Goal: Check status: Check status

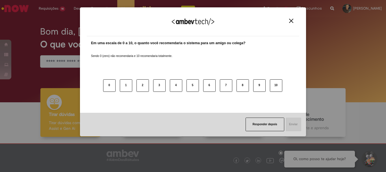
click at [292, 23] on img "Close" at bounding box center [291, 21] width 4 height 4
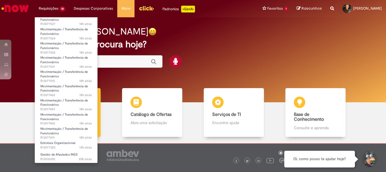
scroll to position [58, 0]
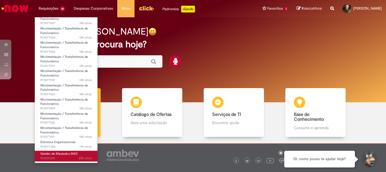
click at [55, 155] on span "Gestão de Afastados INSS" at bounding box center [58, 153] width 37 height 4
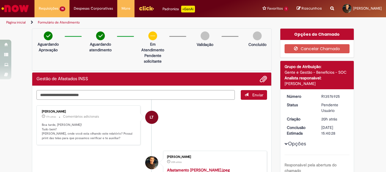
click at [106, 94] on textarea "Digite sua mensagem aqui..." at bounding box center [135, 95] width 199 height 10
click at [106, 95] on textarea "Digite sua mensagem aqui..." at bounding box center [135, 95] width 199 height 10
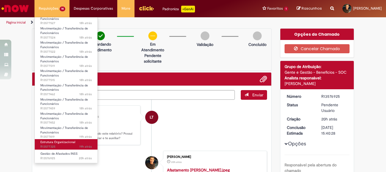
click at [64, 142] on span "Estrutura Organizacional" at bounding box center [57, 142] width 35 height 4
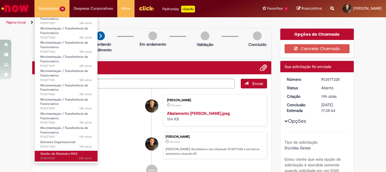
click at [64, 154] on span "Gestão de Afastados INSS" at bounding box center [58, 153] width 37 height 4
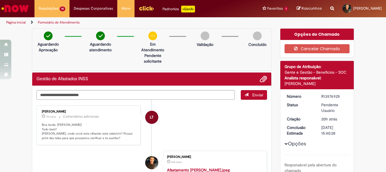
click at [198, 83] on div "Gestão de Afastados INSS" at bounding box center [151, 78] width 239 height 13
click at [194, 128] on li "LT [PERSON_NAME] 17h atrás 17 horas atrás Comentários adicionais Boa tarde, [PE…" at bounding box center [151, 125] width 231 height 40
click at [124, 94] on textarea "Digite sua mensagem aqui..." at bounding box center [135, 95] width 199 height 10
type textarea "********"
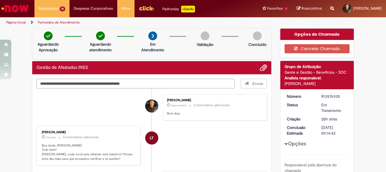
type textarea "**********"
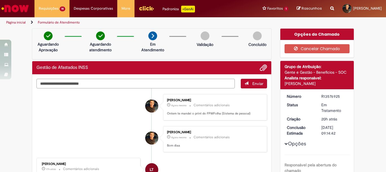
click at [122, 85] on textarea "Digite sua mensagem aqui..." at bounding box center [135, 84] width 199 height 10
type textarea "**********"
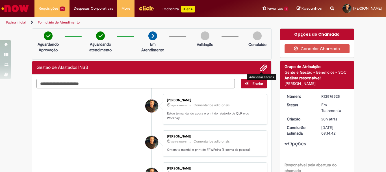
click at [260, 66] on span "Adicionar anexos" at bounding box center [263, 67] width 7 height 7
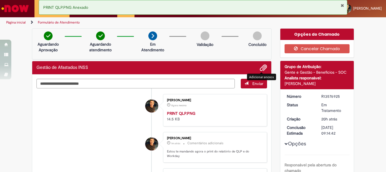
click at [261, 68] on span "Adicionar anexos" at bounding box center [263, 67] width 7 height 7
click at [261, 66] on span "Adicionar anexos" at bounding box center [263, 67] width 7 height 7
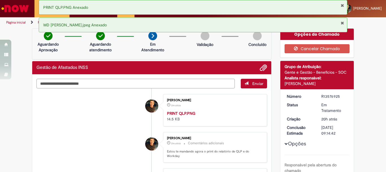
click at [170, 83] on textarea "Digite sua mensagem aqui..." at bounding box center [135, 84] width 199 height 10
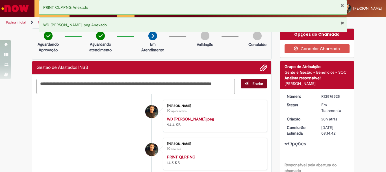
type textarea "**********"
click at [254, 80] on button "Enviar" at bounding box center [254, 84] width 26 height 10
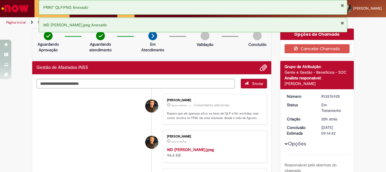
click at [343, 6] on button "Fechar Notificação" at bounding box center [343, 5] width 4 height 5
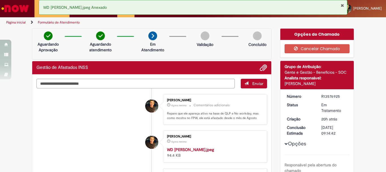
click at [343, 22] on div "Página inicial Formulário de Atendimento" at bounding box center [193, 22] width 386 height 10
click at [343, 6] on button "Fechar Notificação" at bounding box center [343, 5] width 4 height 5
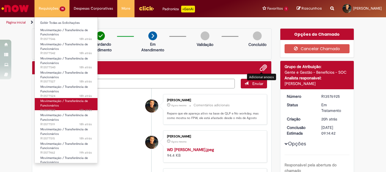
scroll to position [58, 0]
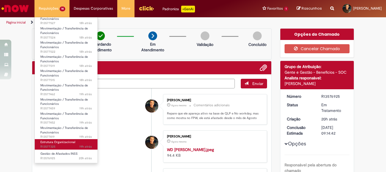
click at [56, 142] on span "Estrutura Organizacional" at bounding box center [57, 142] width 35 height 4
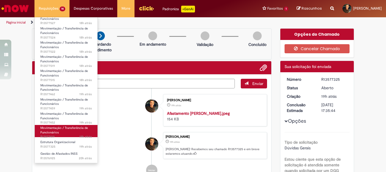
click at [59, 127] on span "Movimentação / Transferência de Funcionários" at bounding box center [64, 130] width 48 height 9
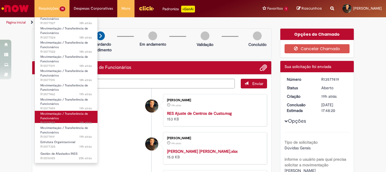
click at [60, 119] on link "Movimentação / Transferência de Funcionários 19h atrás 19 horas atrás R13577452" at bounding box center [66, 117] width 63 height 12
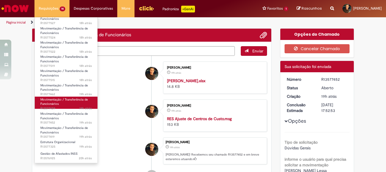
click at [64, 104] on link "Movimentação / Transferência de Funcionários 19h atrás 19 horas atrás R13577459" at bounding box center [66, 102] width 63 height 12
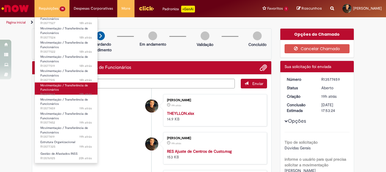
click at [67, 88] on link "Movimentação / Transferência de Funcionários 19h atrás 19 horas atrás R13577462" at bounding box center [66, 88] width 63 height 12
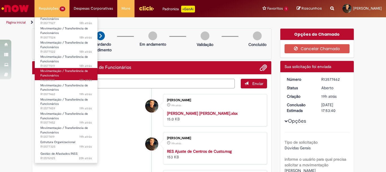
click at [68, 74] on link "Movimentação / Transferência de Funcionários 18h atrás 18 horas atrás R13577515" at bounding box center [66, 74] width 63 height 12
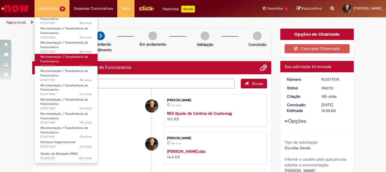
click at [70, 59] on span "Movimentação / Transferência de Funcionários" at bounding box center [64, 59] width 48 height 9
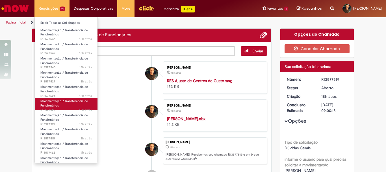
click at [66, 104] on link "Movimentação / Transferência de Funcionários 18h atrás 18 horas atrás R13577522" at bounding box center [66, 104] width 63 height 12
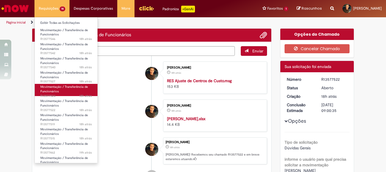
click at [67, 90] on link "Movimentação / Transferência de Funcionários 18h atrás 18 horas atrás R13577524" at bounding box center [66, 90] width 63 height 12
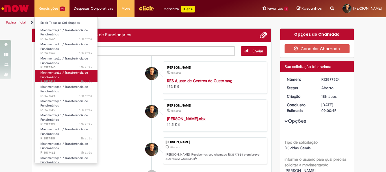
click at [69, 74] on span "Movimentação / Transferência de Funcionários" at bounding box center [64, 74] width 48 height 9
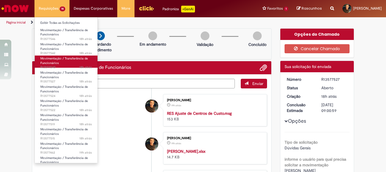
click at [67, 61] on link "Movimentação / Transferência de Funcionários 18h atrás 18 horas atrás R13577540" at bounding box center [66, 61] width 63 height 12
